Goal: Contribute content: Contribute content

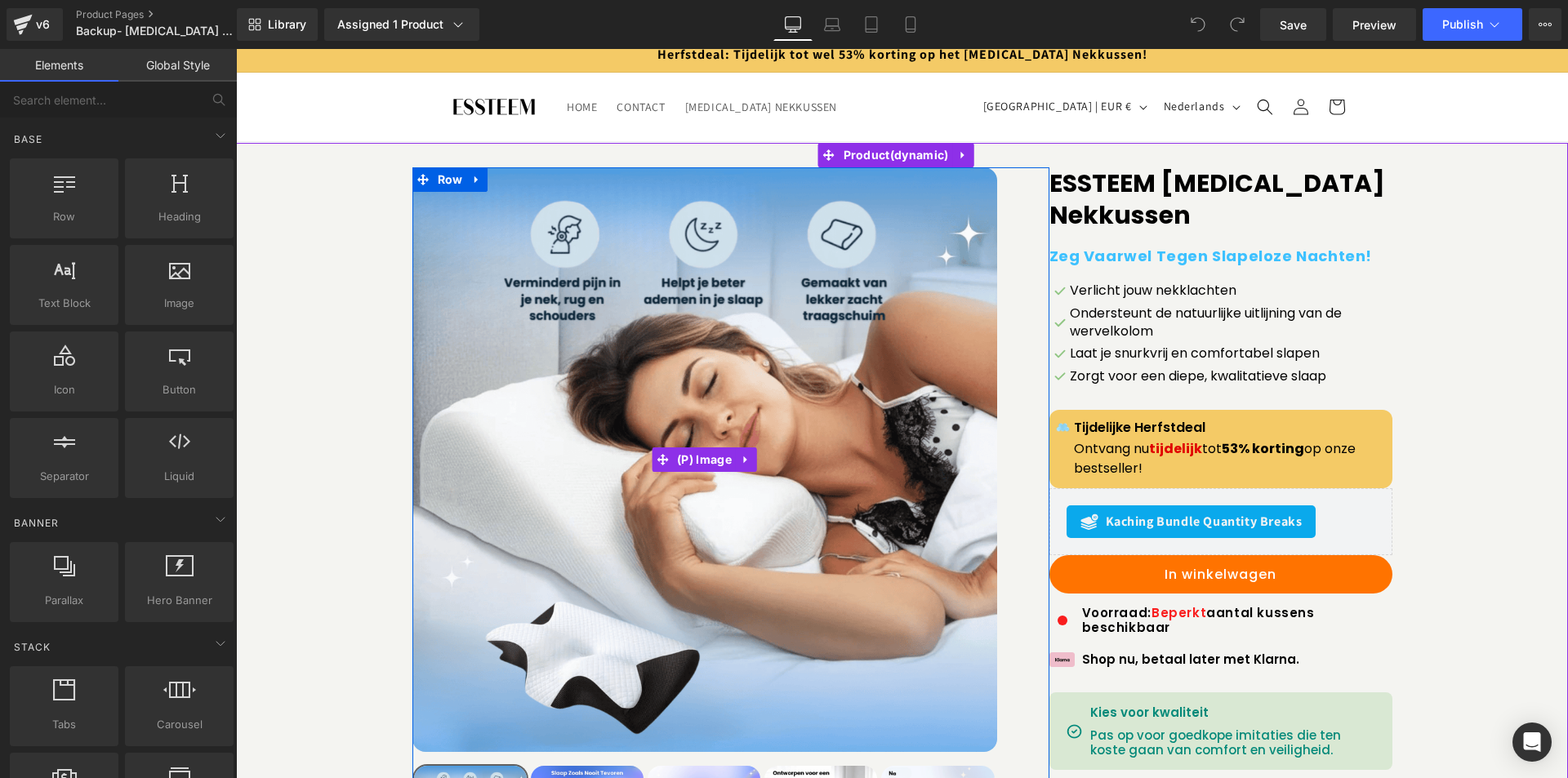
scroll to position [164, 0]
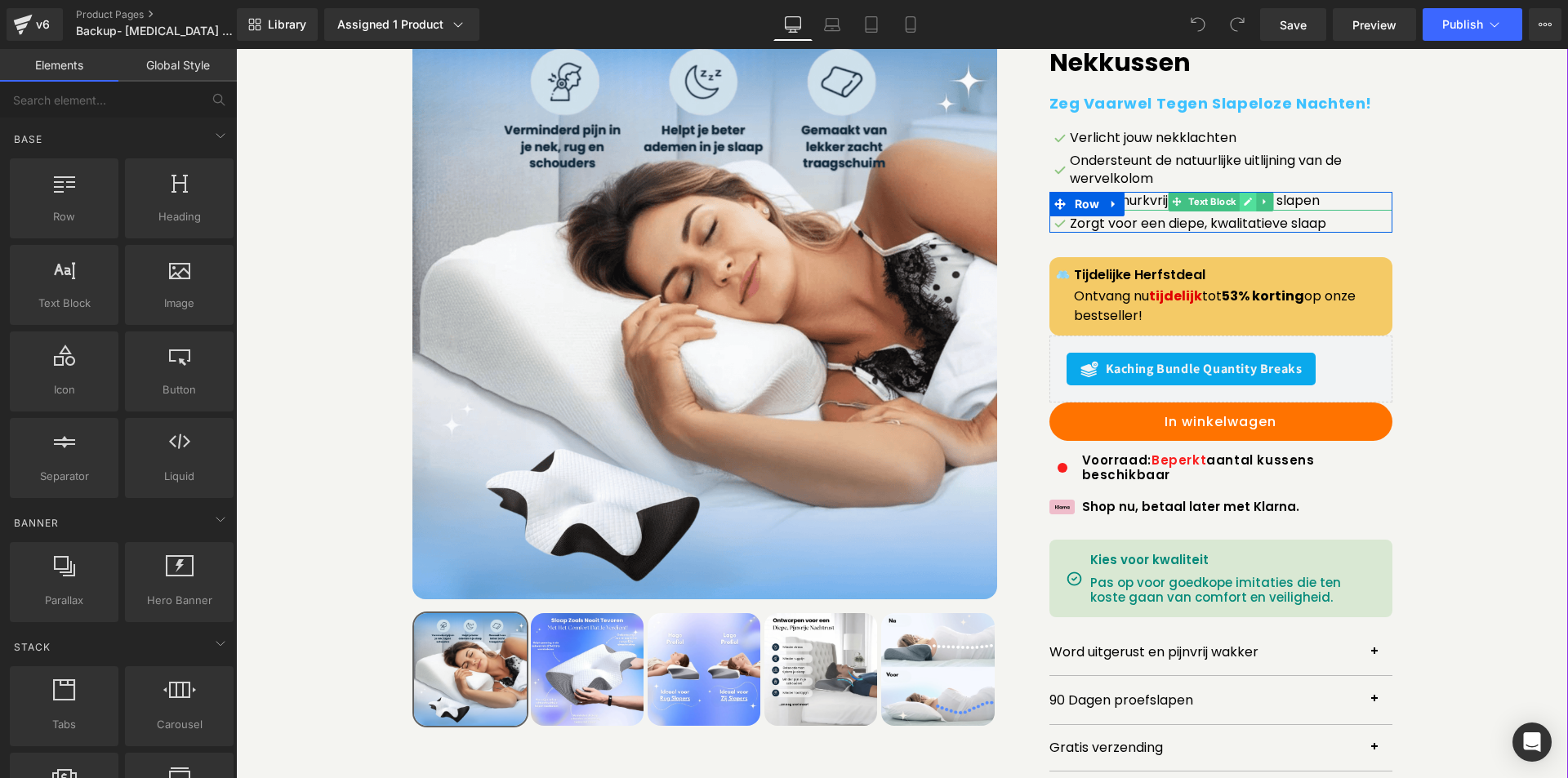
click at [1244, 202] on icon at bounding box center [1247, 201] width 9 height 10
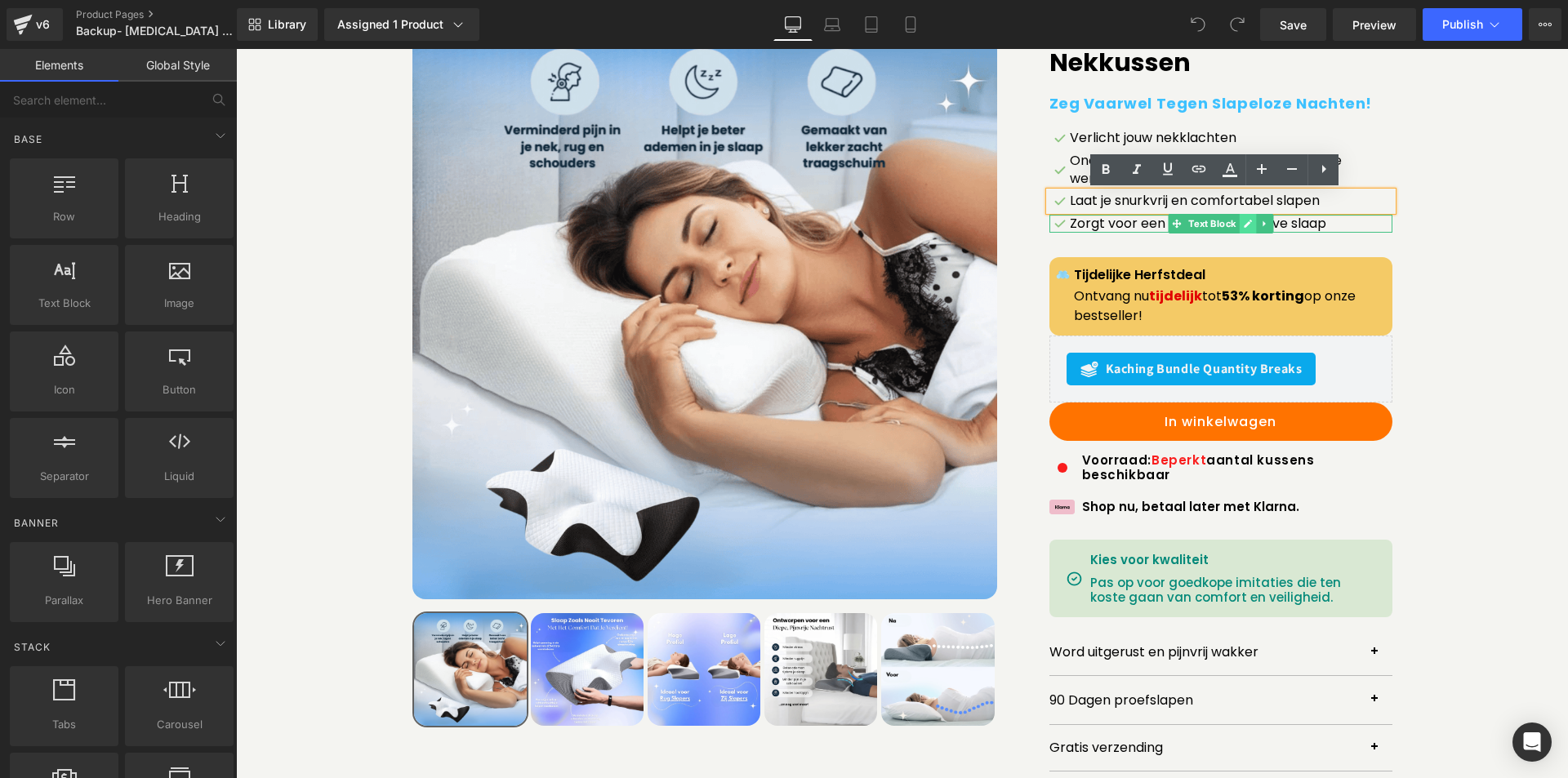
click at [1243, 220] on icon at bounding box center [1247, 224] width 9 height 10
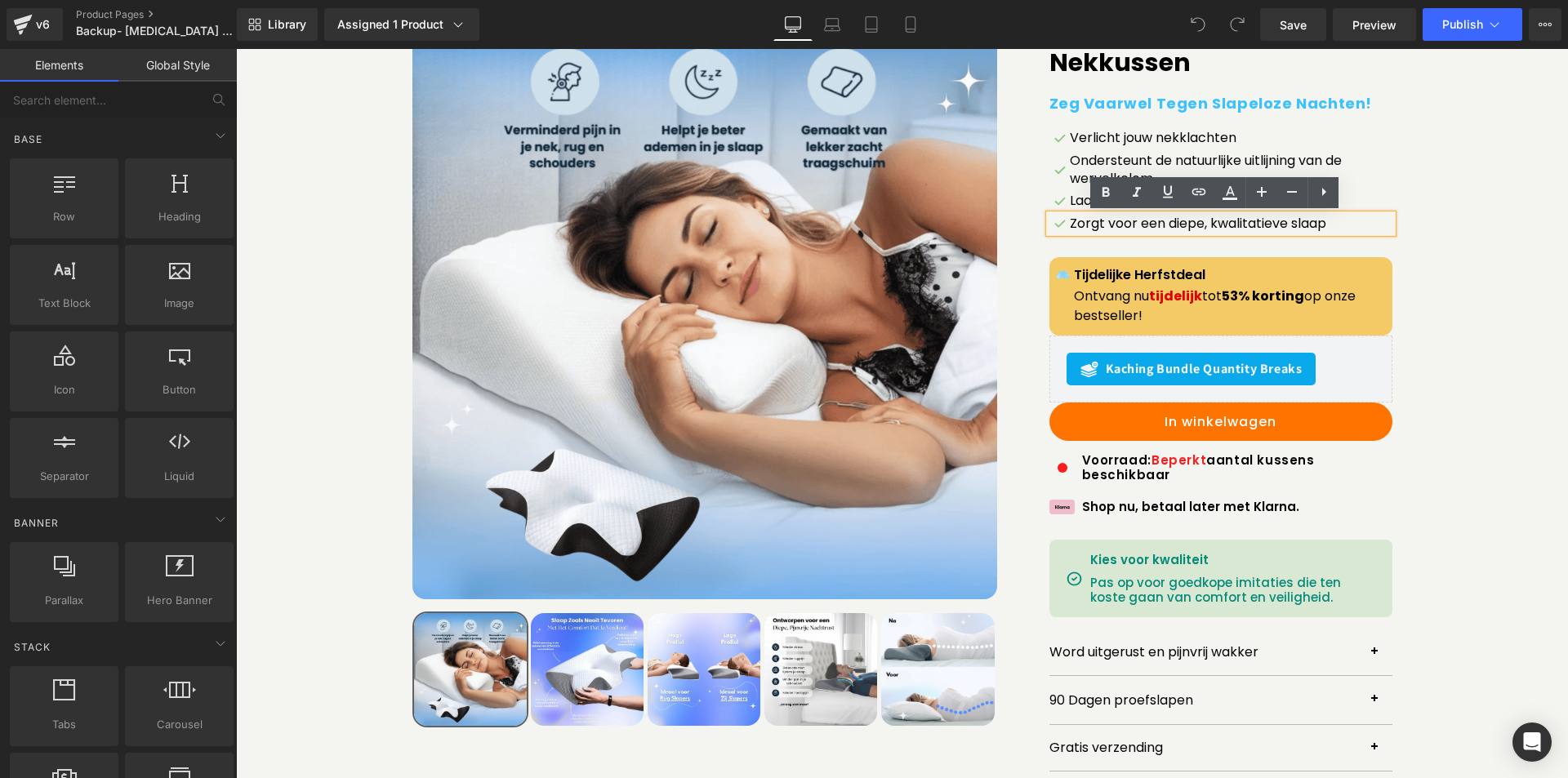
click at [1209, 226] on p "Zorgt voor een diepe, kwalitatieve slaap" at bounding box center [1230, 224] width 323 height 18
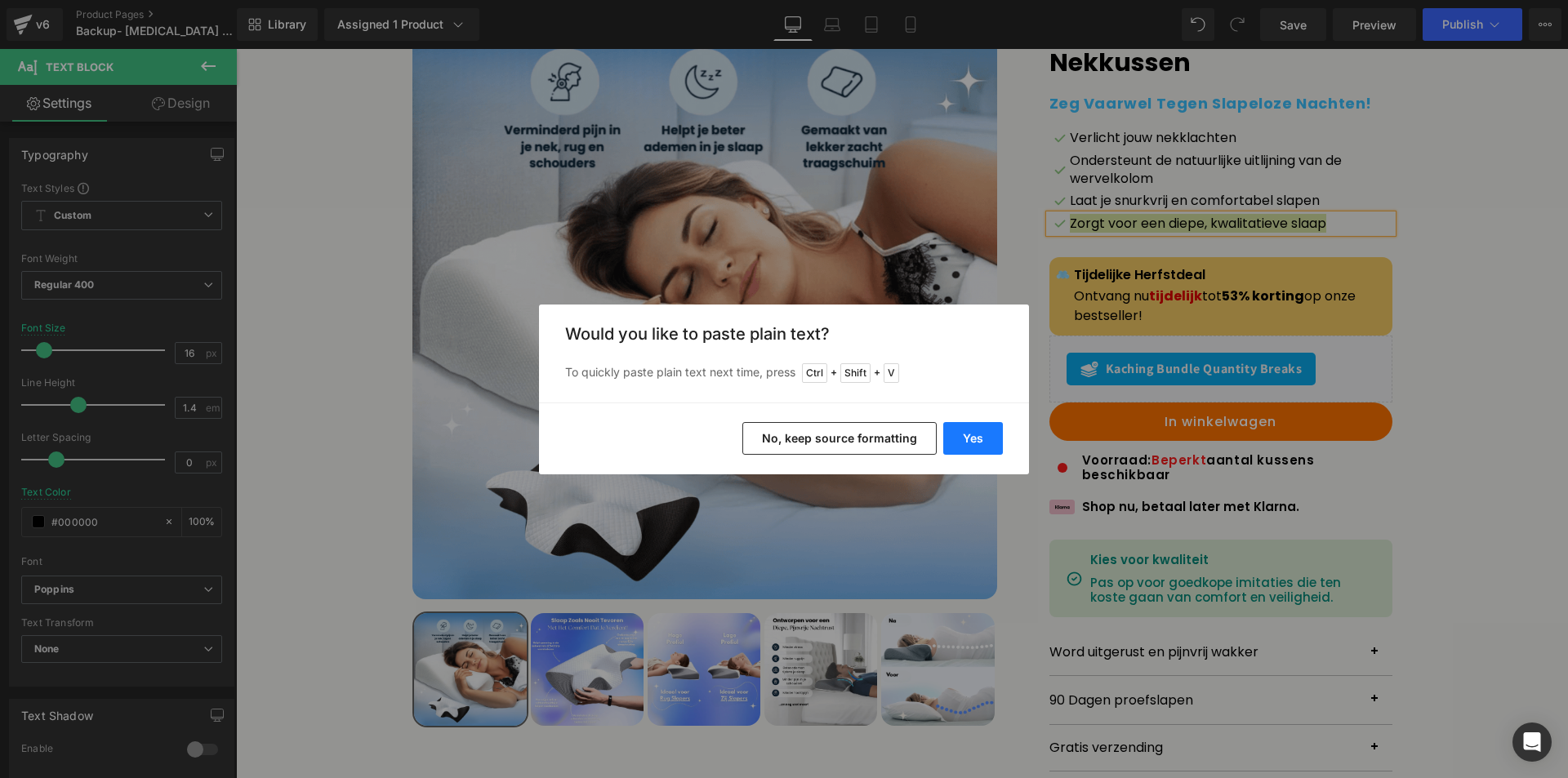
click at [990, 440] on button "Yes" at bounding box center [973, 439] width 60 height 33
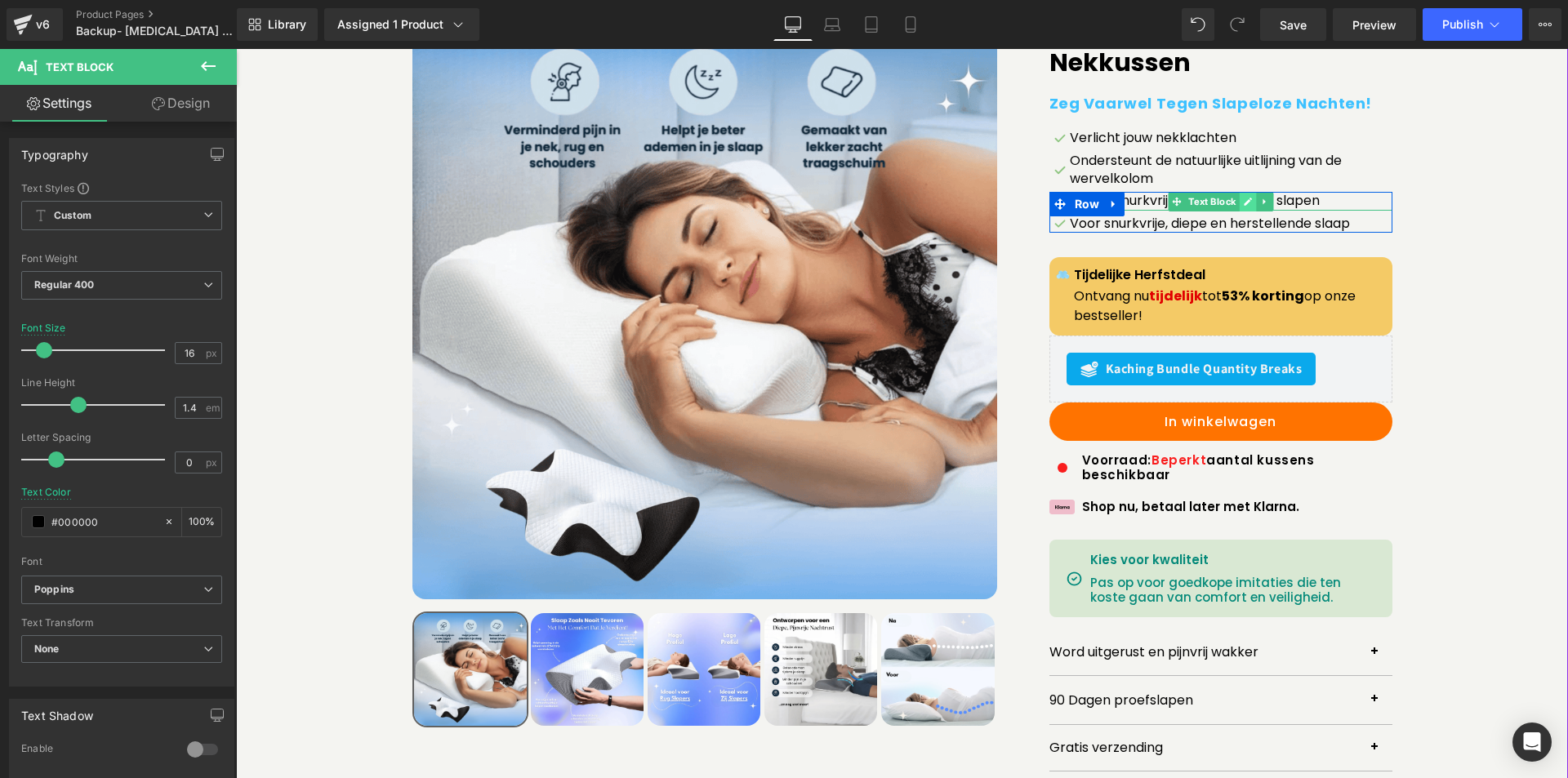
click at [1243, 204] on icon at bounding box center [1247, 201] width 9 height 10
click at [1238, 204] on p "Laat je snurkvrij en comfortabel slapen" at bounding box center [1230, 201] width 323 height 18
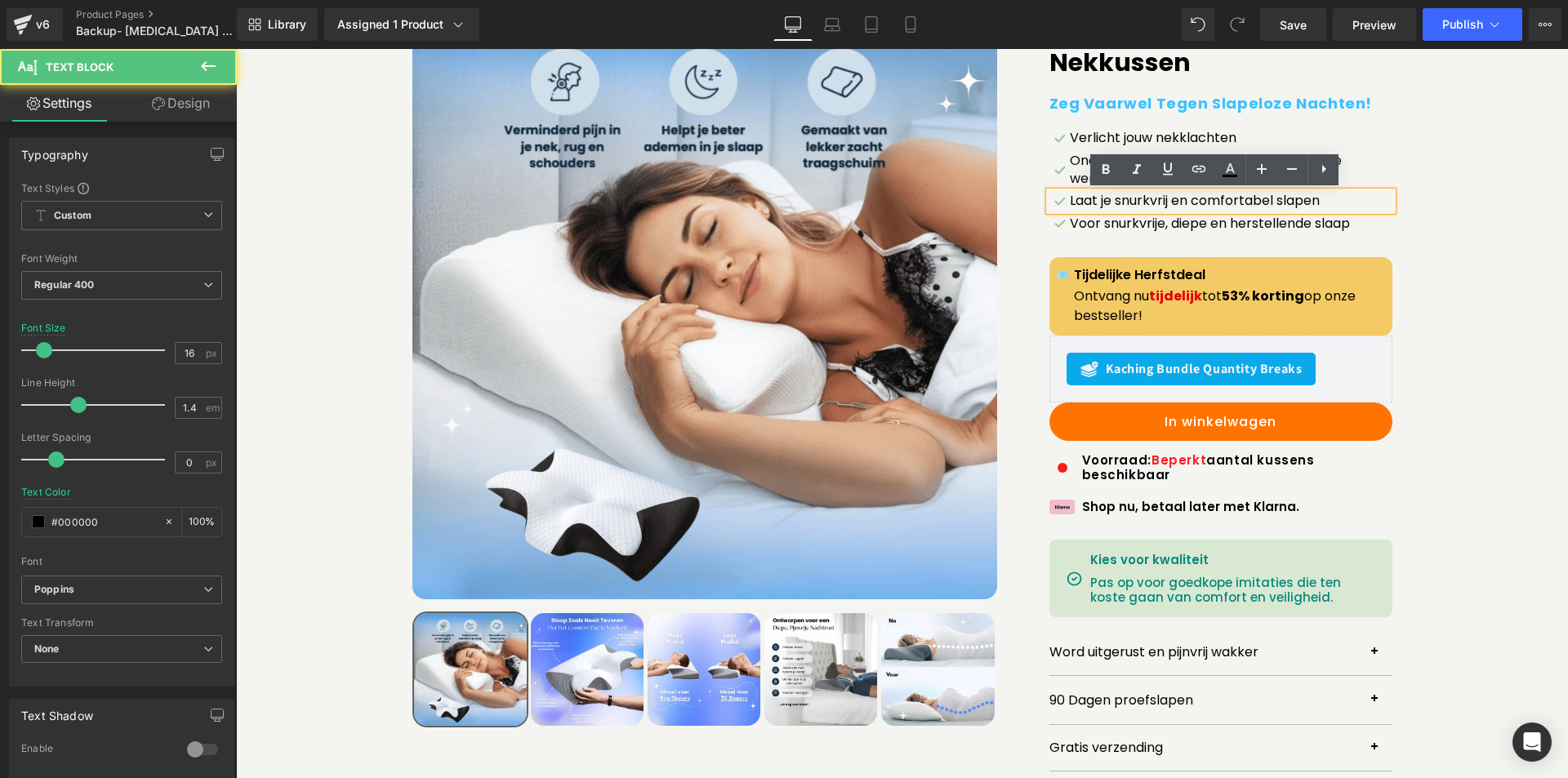
click at [1177, 199] on p "Laat je snurkvrij en comfortabel slapen" at bounding box center [1230, 201] width 323 height 18
click at [1177, 198] on p "Laat je snurkvrij en comfortabel slapen" at bounding box center [1230, 201] width 323 height 18
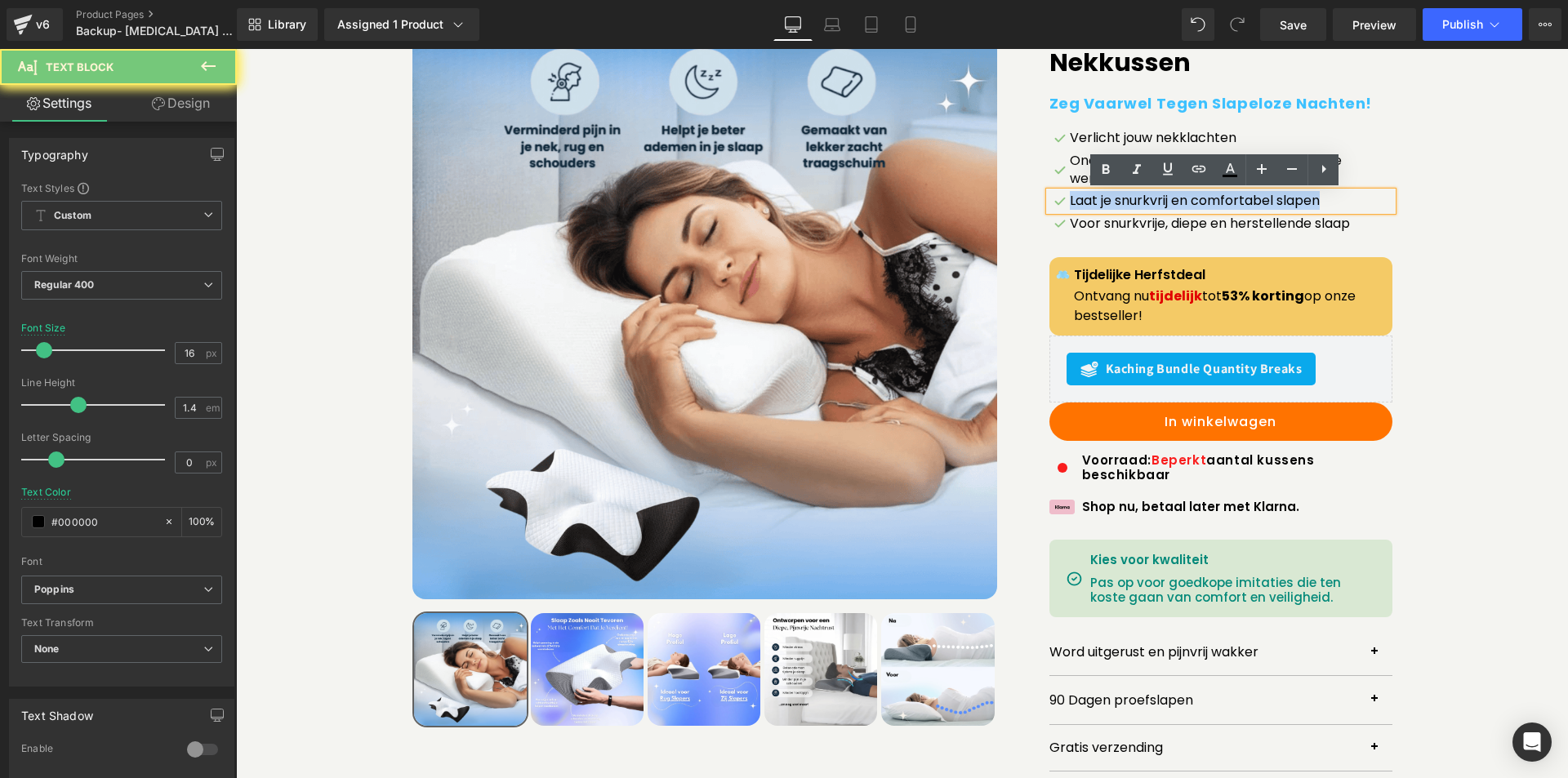
click at [1177, 198] on p "Laat je snurkvrij en comfortabel slapen" at bounding box center [1230, 201] width 323 height 18
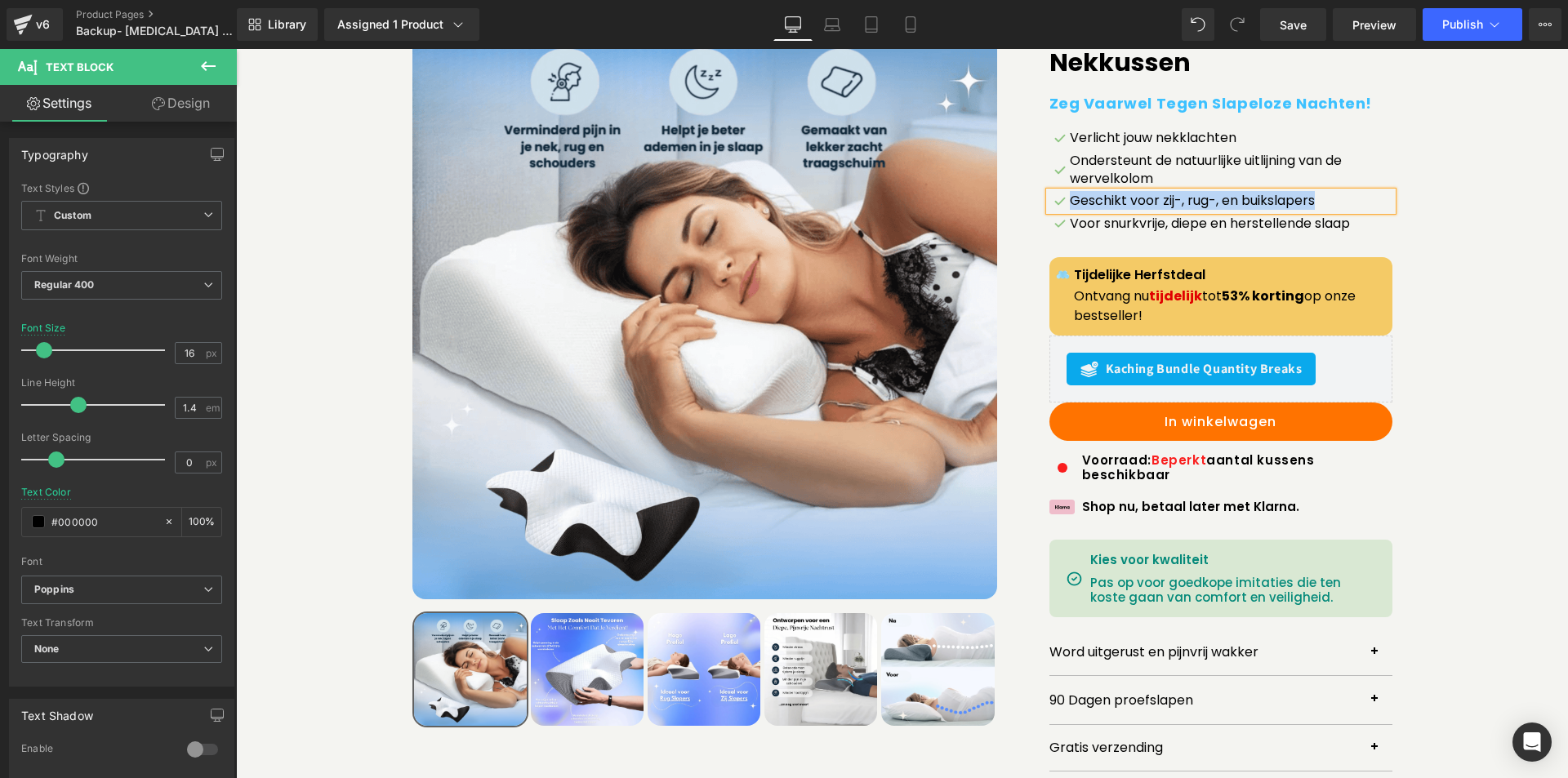
copy p "Geschikt voor zij-, rug-, en buikslapers"
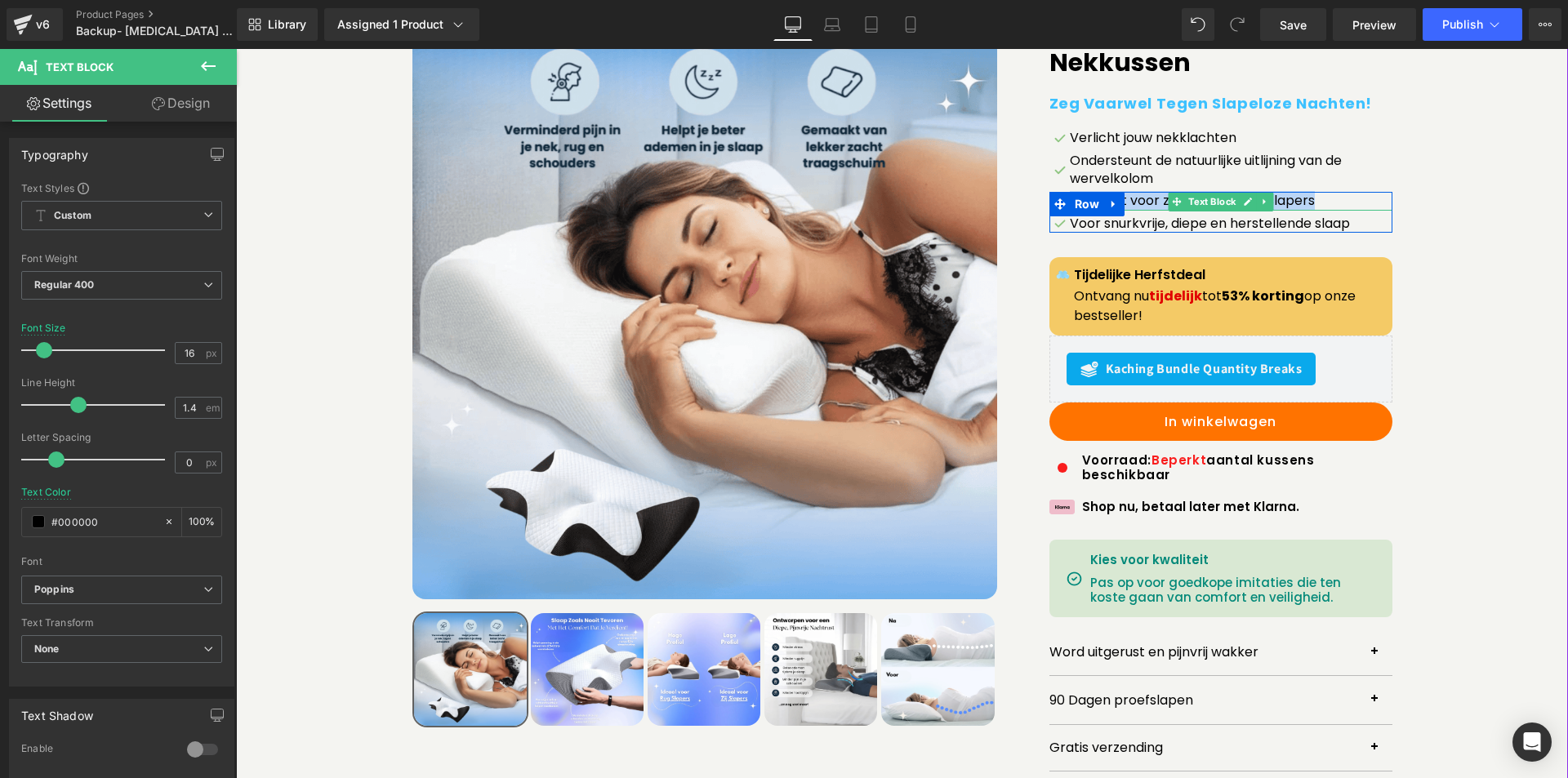
click at [1143, 198] on p "Geschikt voor zij-, rug-, en buikslapers" at bounding box center [1230, 201] width 323 height 18
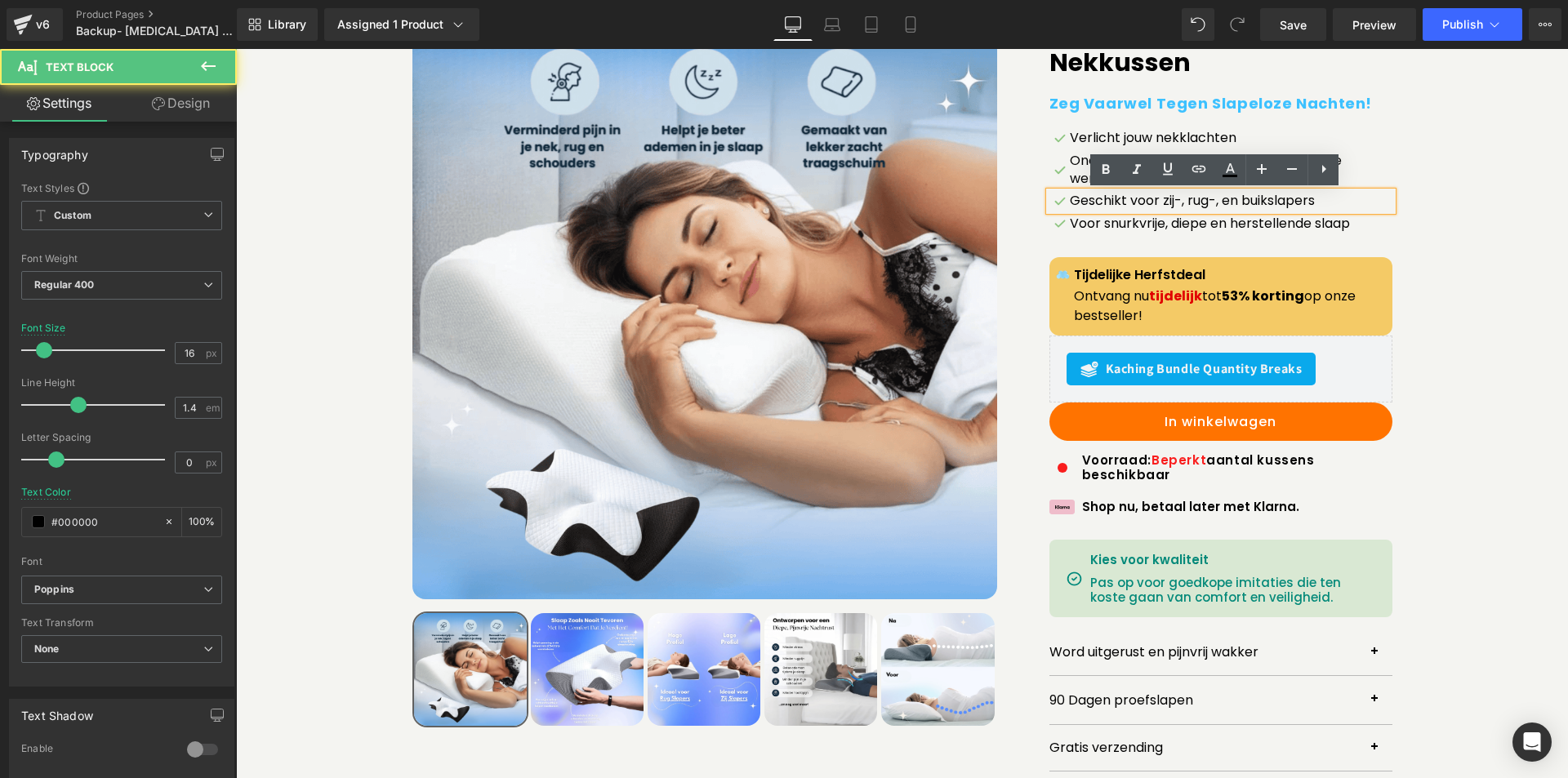
click at [1143, 198] on p "Geschikt voor zij-, rug-, en buikslapers" at bounding box center [1230, 201] width 323 height 18
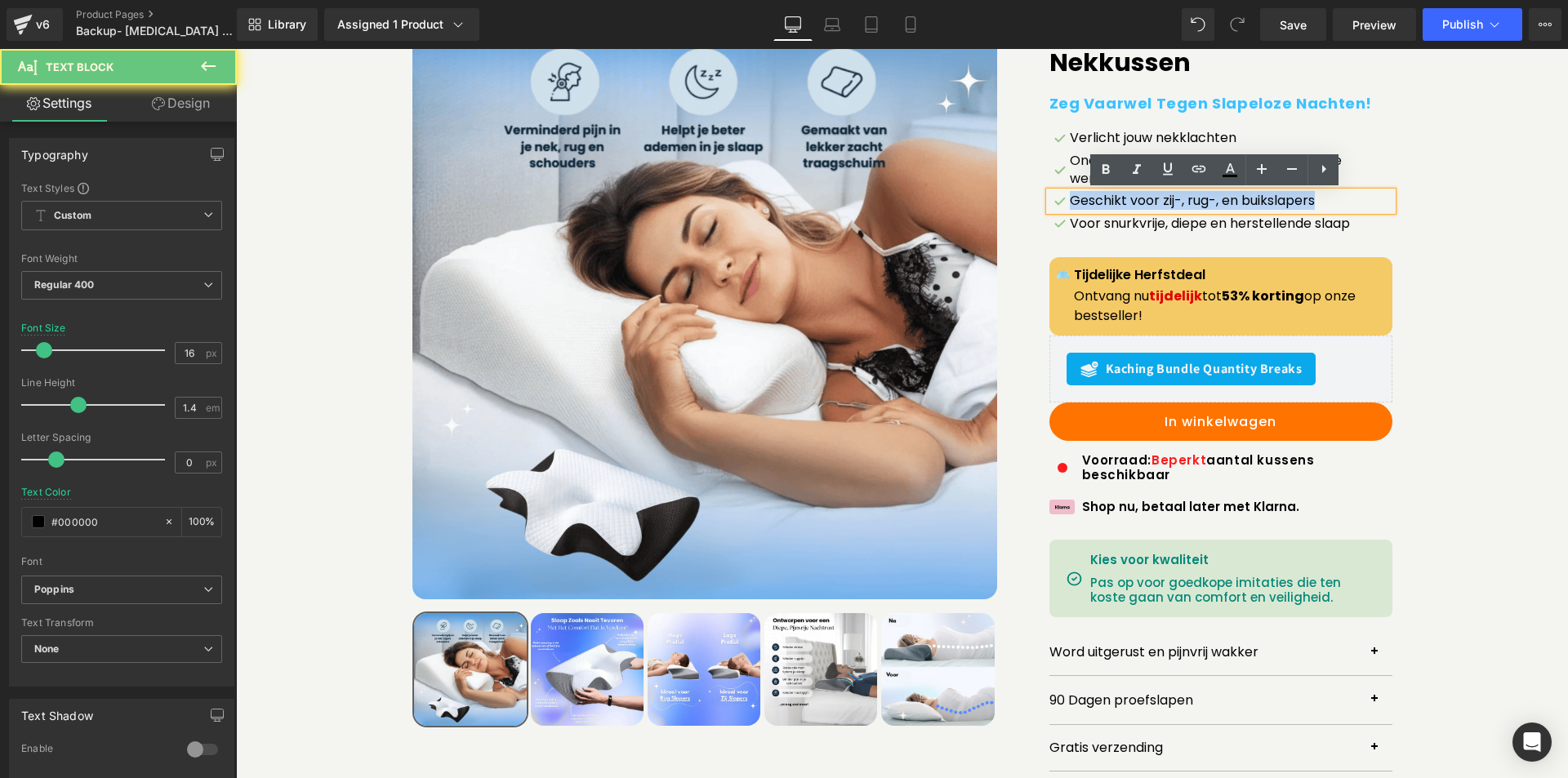
click at [1143, 198] on p "Geschikt voor zij-, rug-, en buikslapers" at bounding box center [1230, 201] width 323 height 18
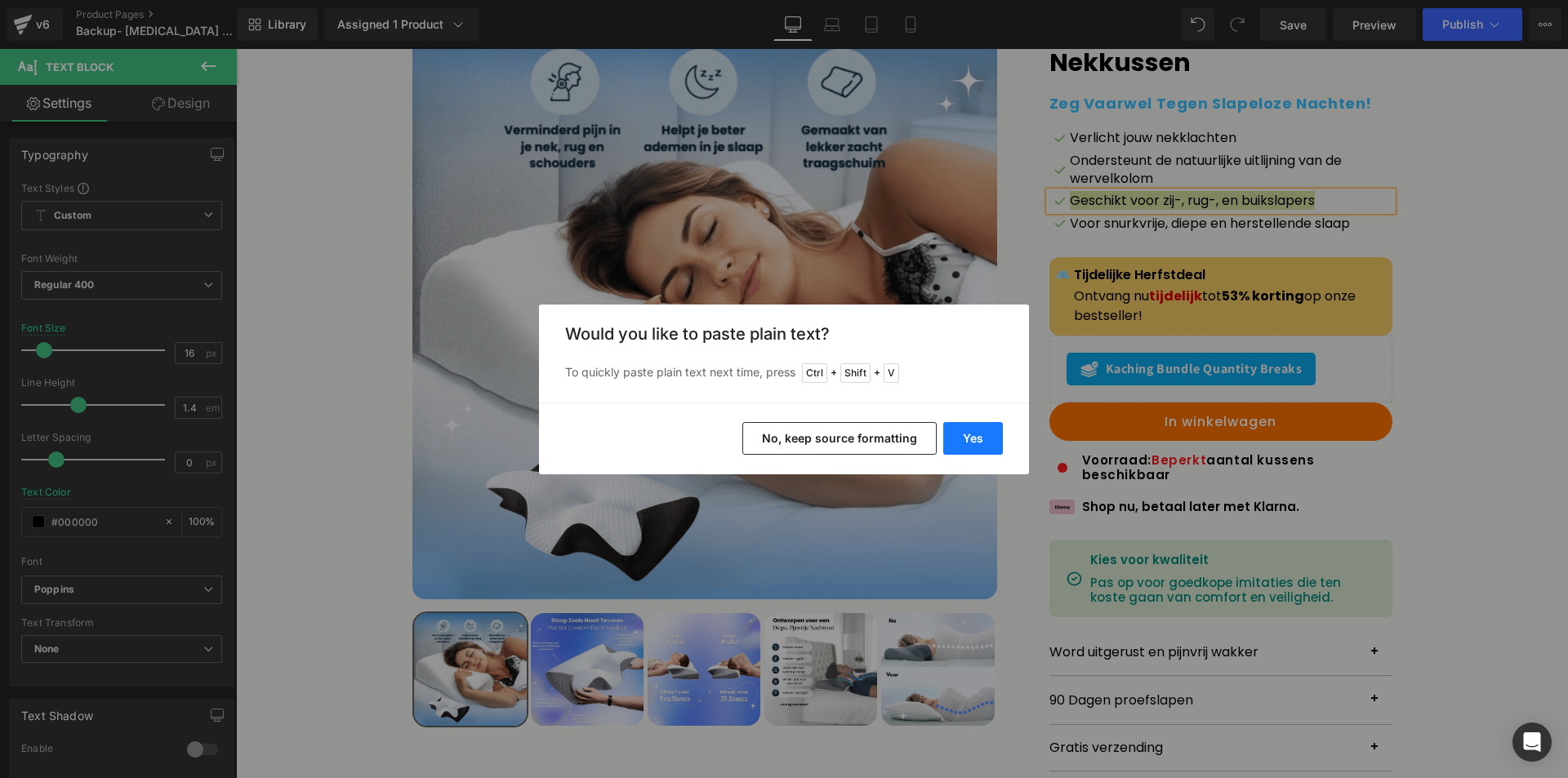
click at [984, 439] on button "Yes" at bounding box center [973, 439] width 60 height 33
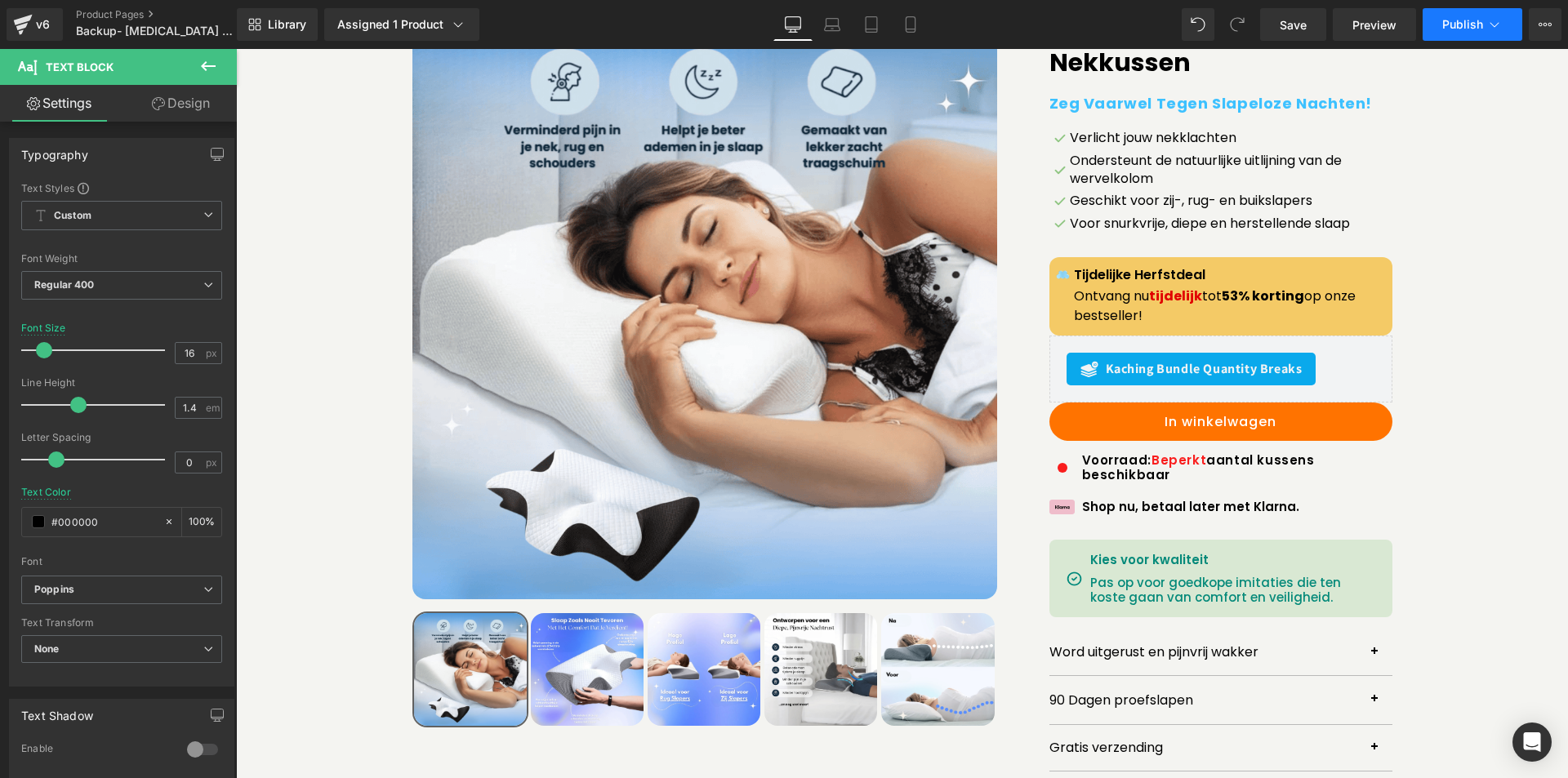
click at [1468, 18] on span "Publish" at bounding box center [1462, 24] width 41 height 13
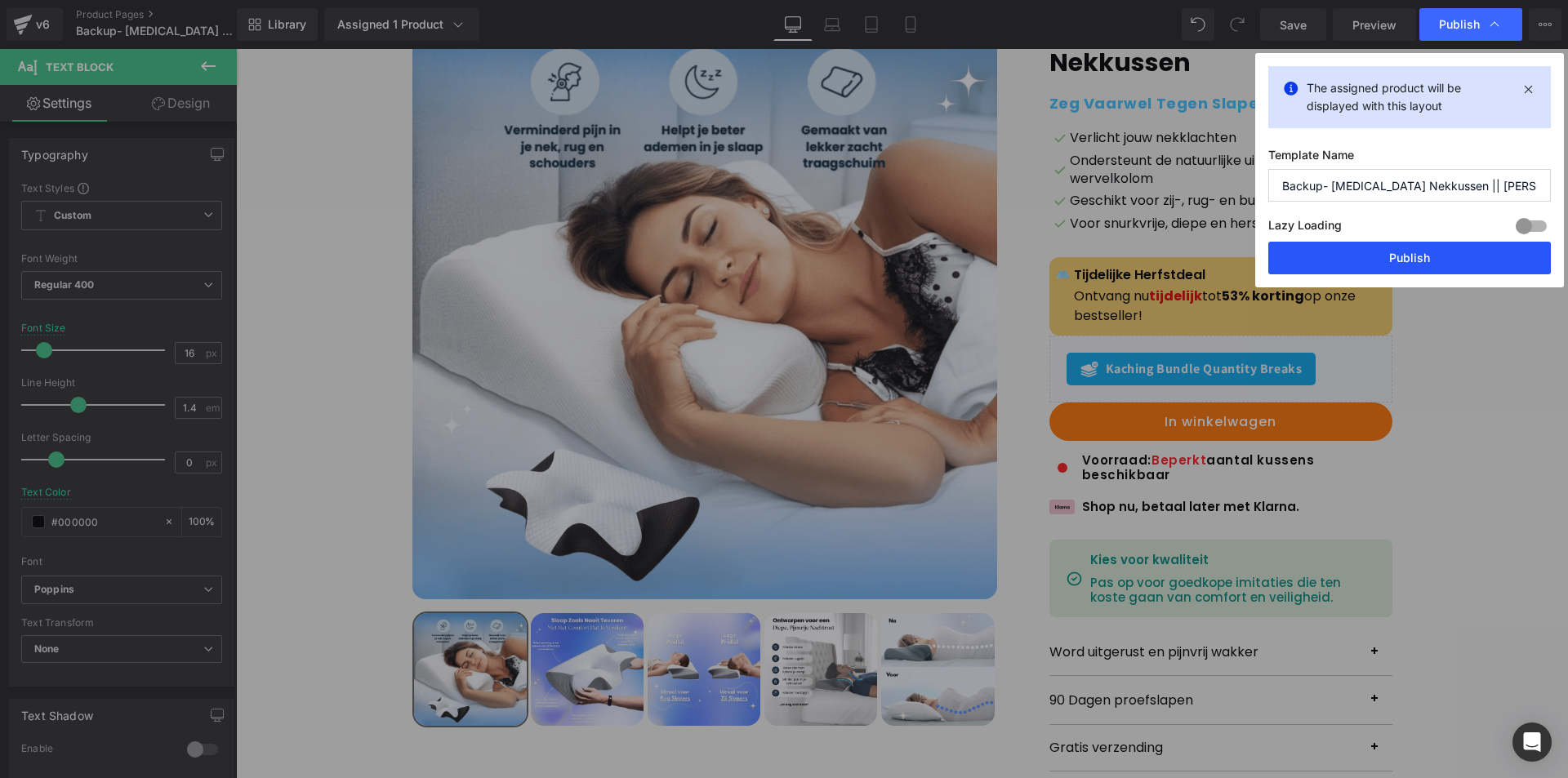
drag, startPoint x: 1378, startPoint y: 249, endPoint x: 1128, endPoint y: 201, distance: 254.6
click at [1378, 249] on button "Publish" at bounding box center [1409, 258] width 283 height 33
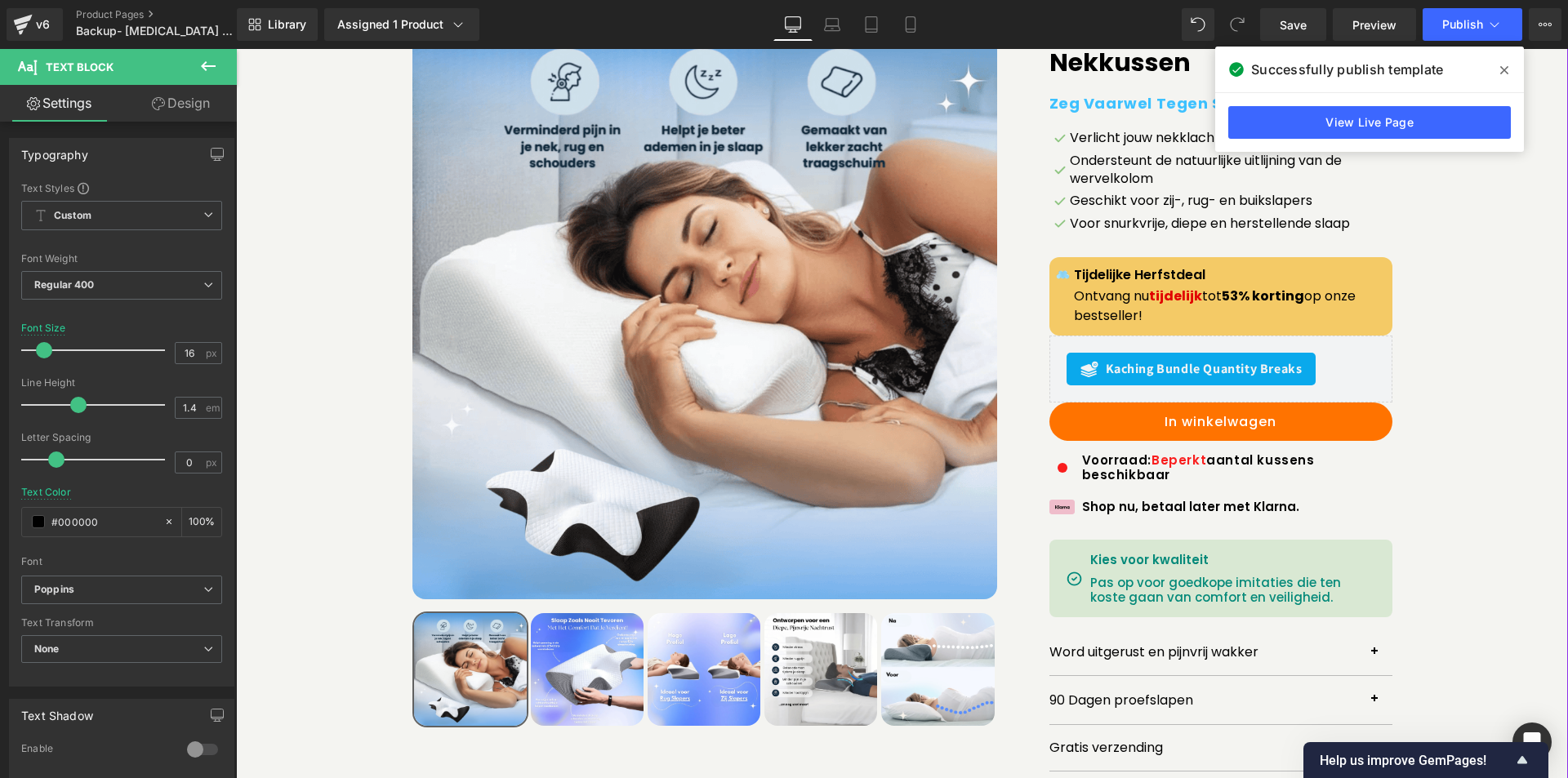
click at [1536, 270] on div "Sale Off ‹" at bounding box center [902, 393] width 1316 height 758
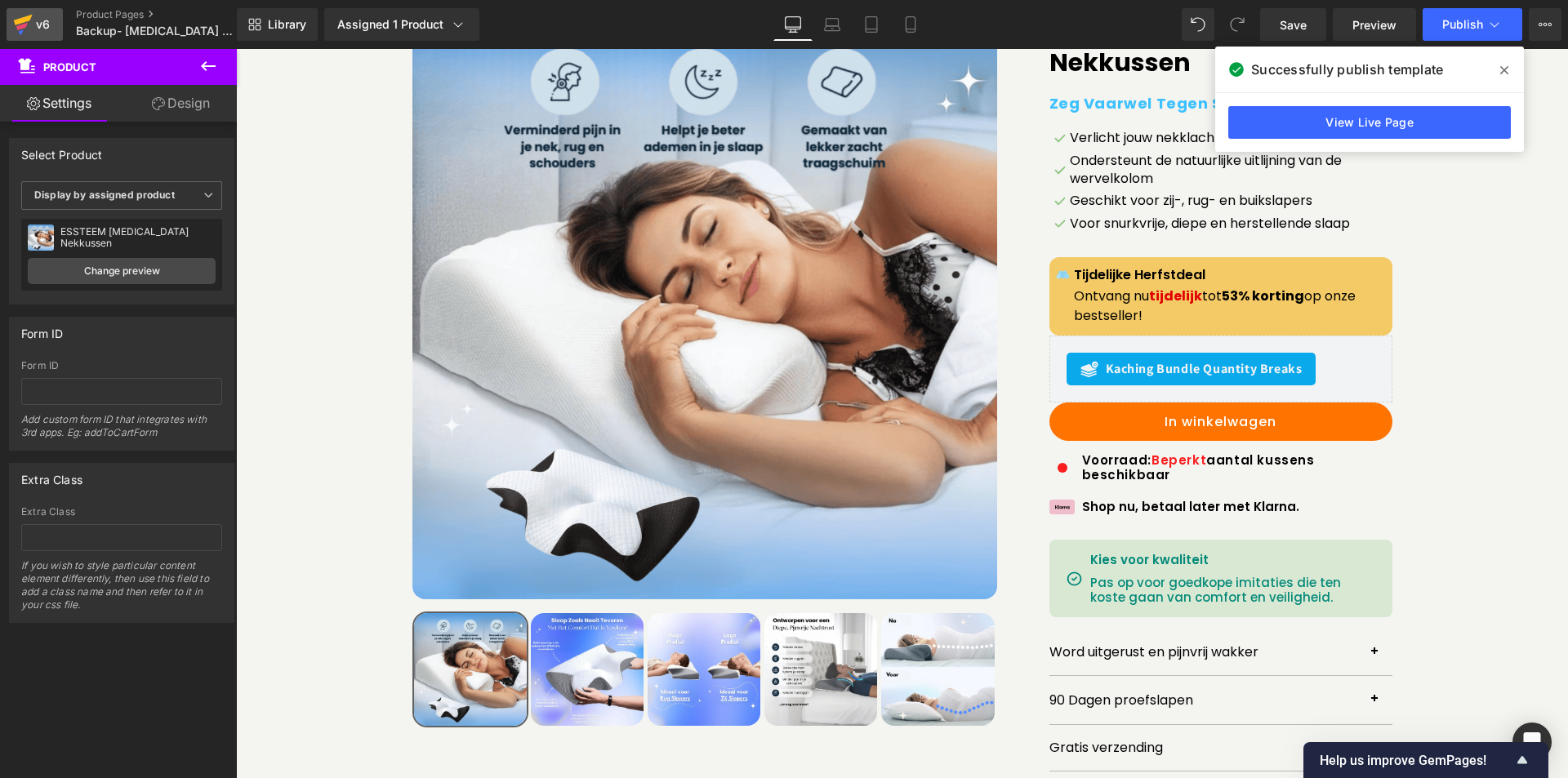
click at [28, 14] on icon at bounding box center [23, 24] width 20 height 41
